Goal: Book appointment/travel/reservation

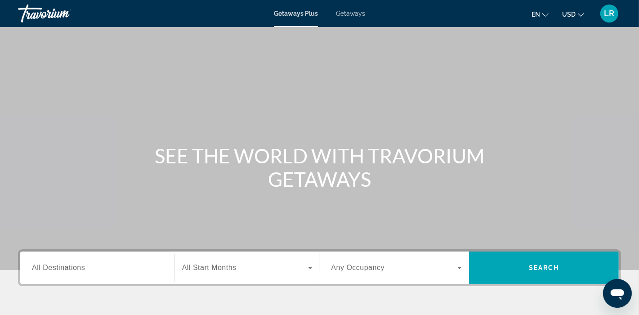
click at [346, 10] on span "Getaways" at bounding box center [350, 13] width 29 height 7
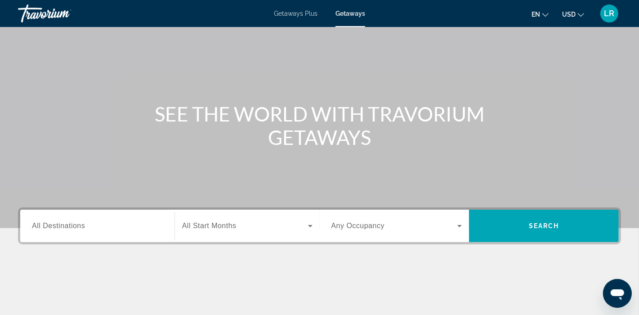
scroll to position [22, 0]
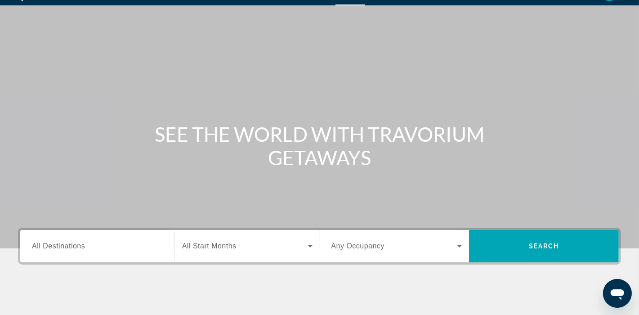
click at [44, 245] on span "All Destinations" at bounding box center [58, 246] width 53 height 8
click at [44, 245] on input "Destination All Destinations" at bounding box center [97, 246] width 131 height 11
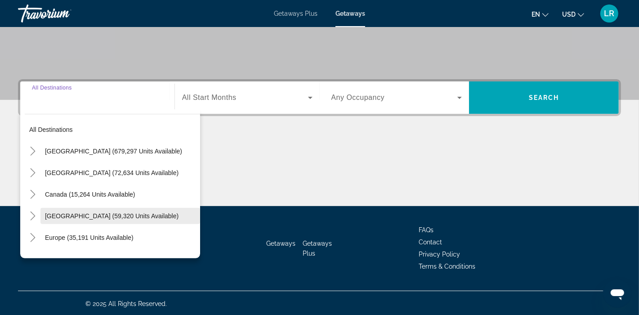
scroll to position [171, 0]
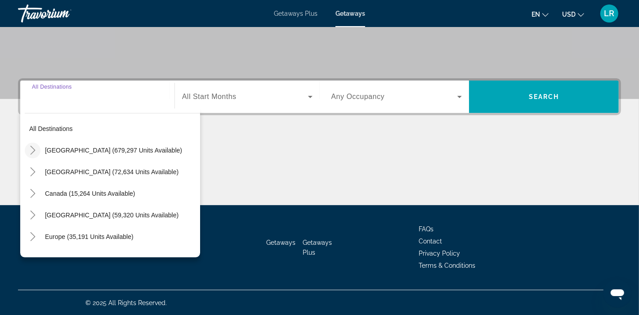
click at [28, 147] on icon "Toggle United States (679,297 units available)" at bounding box center [32, 150] width 9 height 9
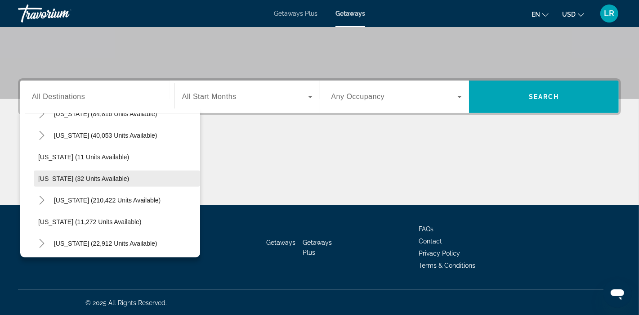
scroll to position [125, 0]
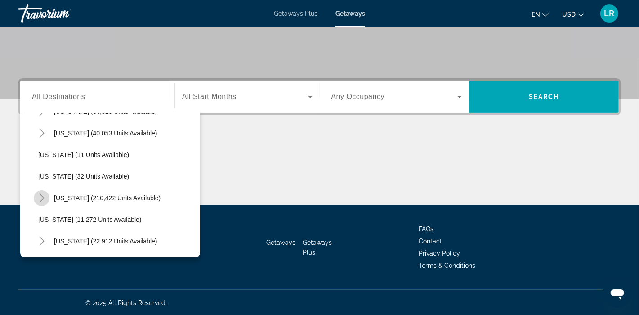
click at [42, 194] on icon "Toggle Florida (210,422 units available)" at bounding box center [41, 197] width 9 height 9
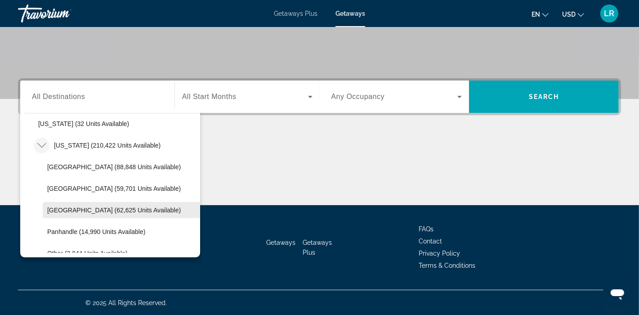
scroll to position [188, 0]
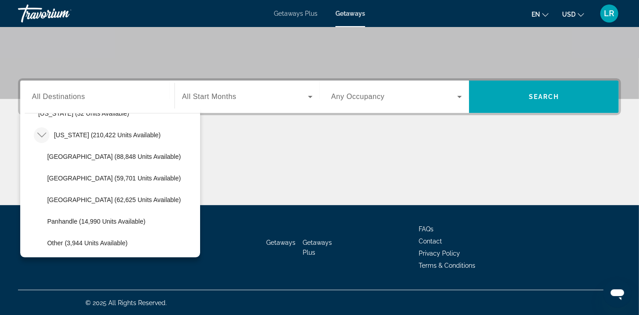
click at [65, 220] on span "Panhandle (14,990 units available)" at bounding box center [96, 221] width 98 height 7
type input "**********"
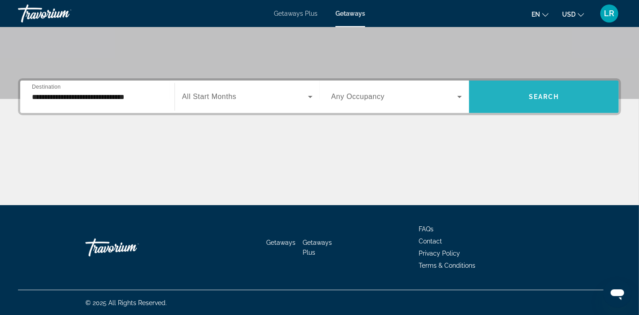
click at [539, 96] on span "Search" at bounding box center [544, 96] width 31 height 7
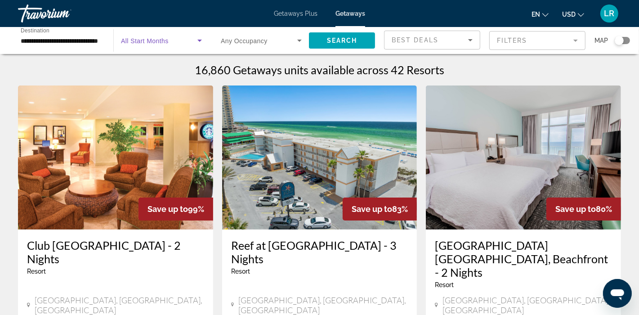
click at [200, 40] on icon "Search widget" at bounding box center [200, 41] width 4 height 2
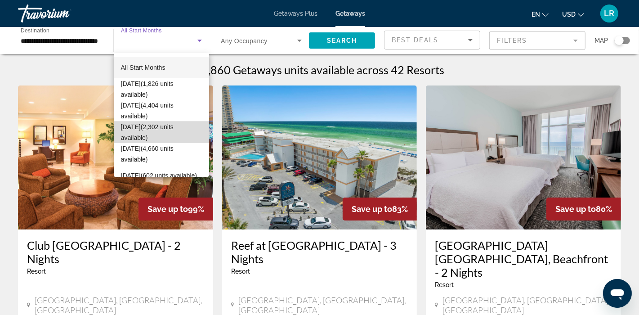
click at [165, 130] on span "[DATE] (2,302 units available)" at bounding box center [161, 132] width 81 height 22
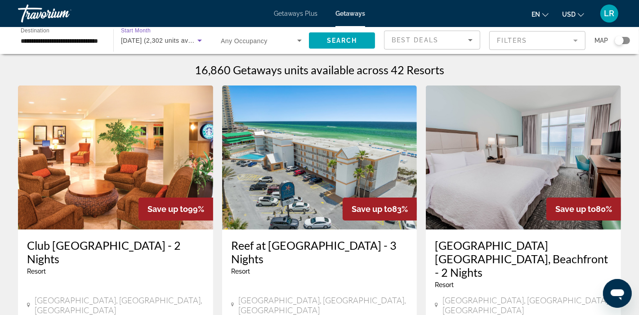
click at [301, 39] on icon "Search widget" at bounding box center [299, 40] width 11 height 11
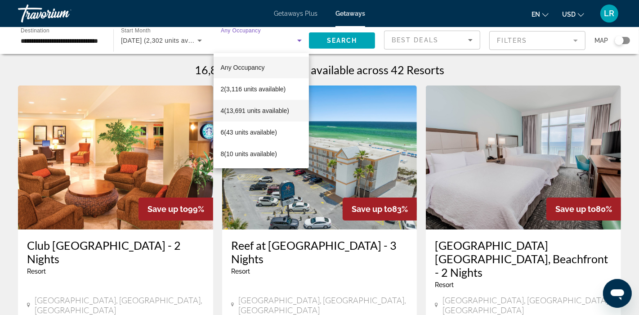
click at [242, 110] on span "4 (13,691 units available)" at bounding box center [255, 110] width 69 height 11
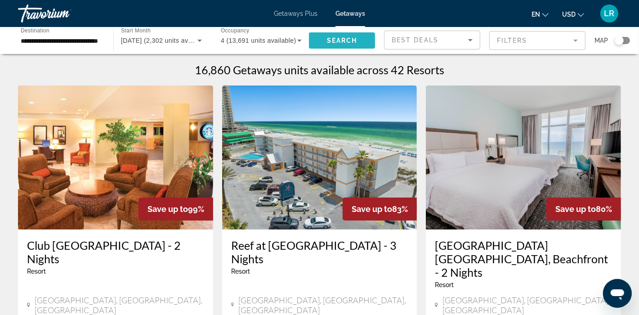
click at [352, 37] on span "Search" at bounding box center [342, 40] width 31 height 7
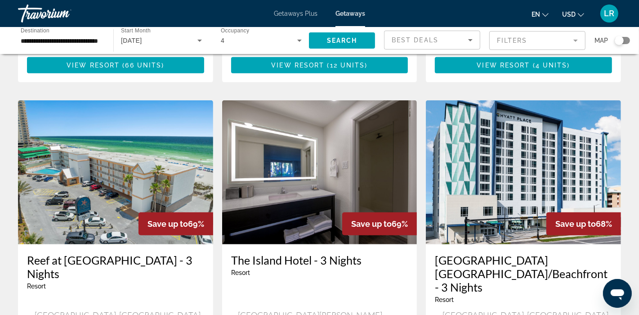
scroll to position [312, 0]
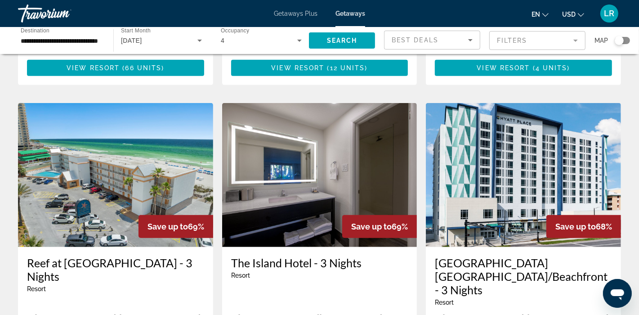
click at [466, 258] on h3 "[GEOGRAPHIC_DATA] [GEOGRAPHIC_DATA]/Beachfront - 3 Nights" at bounding box center [523, 276] width 177 height 40
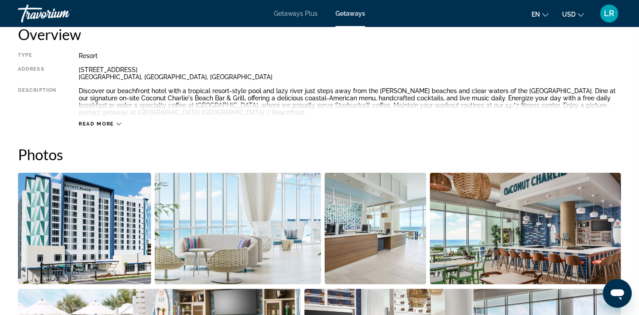
scroll to position [44, 0]
